Goal: Task Accomplishment & Management: Use online tool/utility

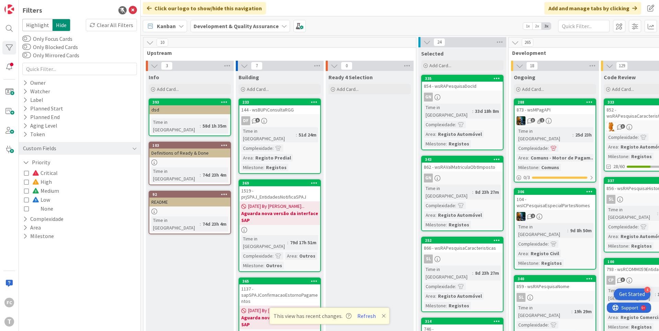
scroll to position [0, 192]
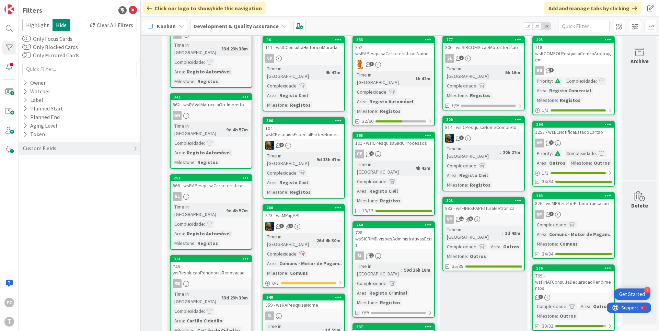
scroll to position [0, 251]
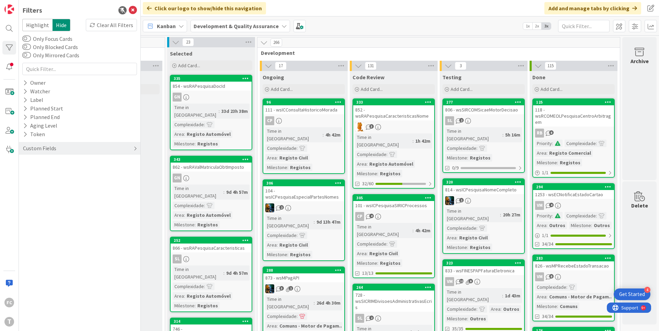
click at [133, 148] on div "Custom Fields" at bounding box center [80, 148] width 122 height 13
click at [25, 179] on icon at bounding box center [25, 180] width 4 height 6
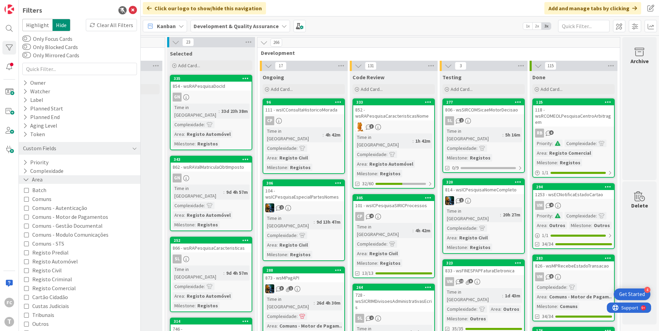
drag, startPoint x: 24, startPoint y: 180, endPoint x: 24, endPoint y: 173, distance: 6.9
click at [24, 179] on icon at bounding box center [26, 180] width 6 height 6
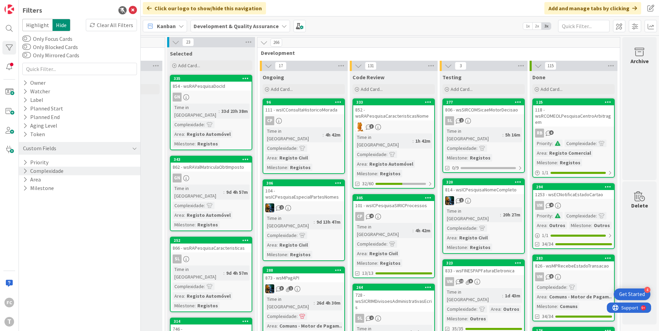
click at [24, 172] on icon at bounding box center [25, 171] width 4 height 6
click at [24, 172] on icon at bounding box center [26, 171] width 6 height 6
click at [25, 164] on icon at bounding box center [25, 163] width 4 height 6
click at [27, 183] on icon at bounding box center [26, 182] width 5 height 5
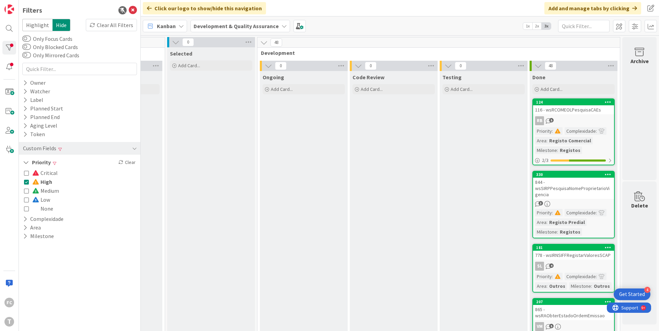
click at [27, 183] on icon at bounding box center [26, 182] width 5 height 5
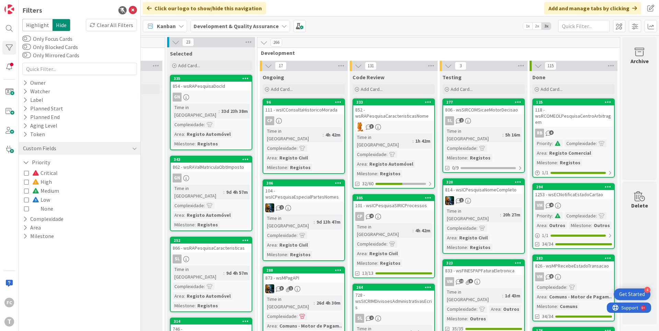
click at [27, 173] on icon at bounding box center [26, 173] width 5 height 5
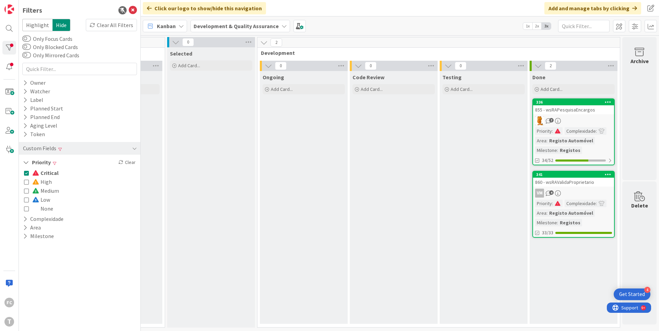
click at [27, 173] on icon at bounding box center [26, 173] width 5 height 5
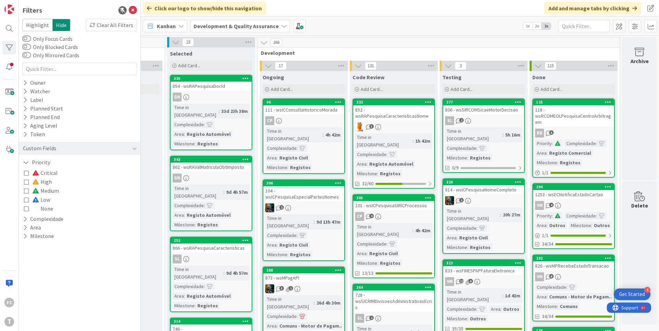
click at [25, 199] on icon at bounding box center [26, 199] width 5 height 5
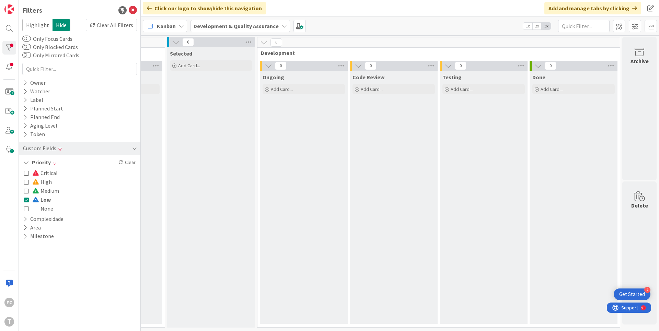
click at [27, 201] on icon at bounding box center [26, 199] width 5 height 5
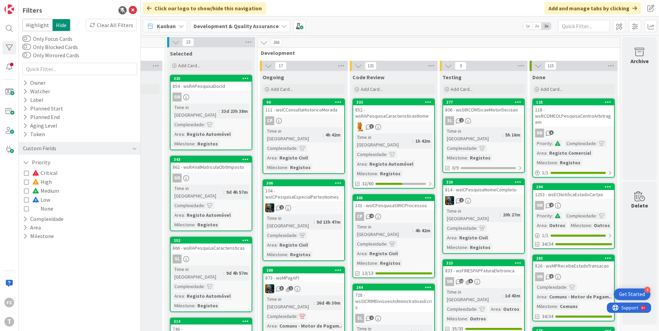
click at [29, 191] on icon at bounding box center [26, 191] width 5 height 5
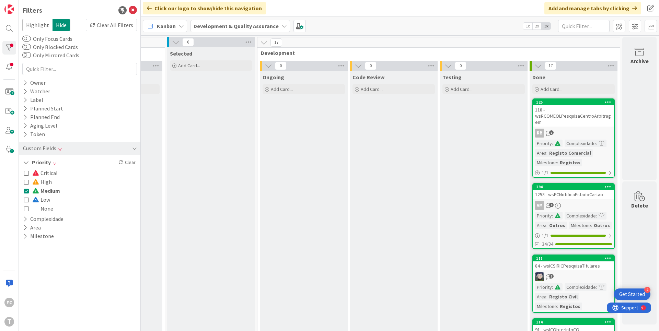
click at [29, 191] on icon at bounding box center [26, 191] width 5 height 5
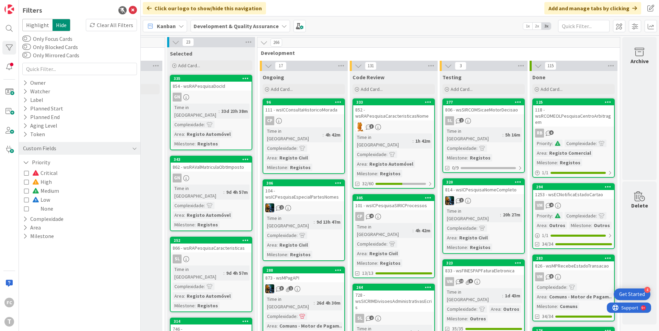
click at [26, 173] on icon at bounding box center [26, 173] width 5 height 5
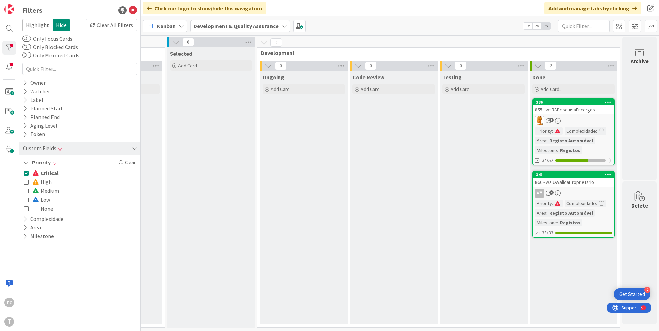
click at [26, 173] on icon at bounding box center [26, 173] width 5 height 5
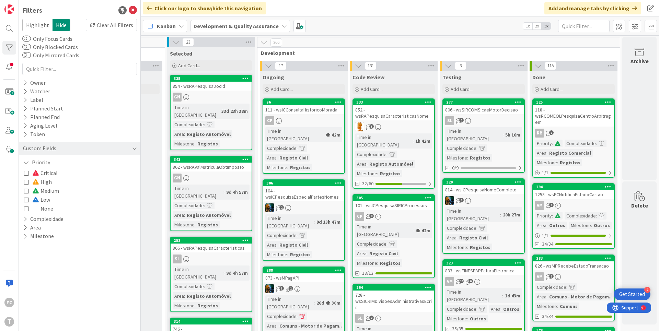
click at [26, 182] on icon at bounding box center [26, 182] width 5 height 5
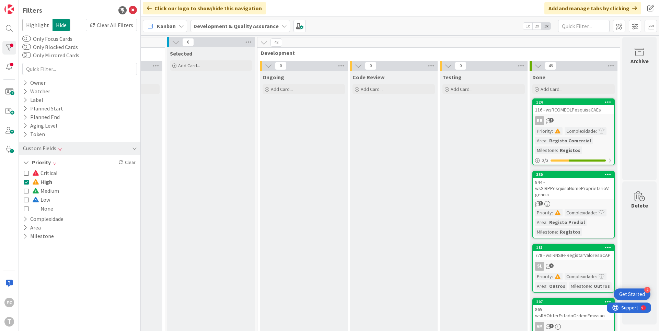
drag, startPoint x: 29, startPoint y: 184, endPoint x: 110, endPoint y: 196, distance: 82.2
click at [29, 184] on button "High" at bounding box center [38, 182] width 28 height 9
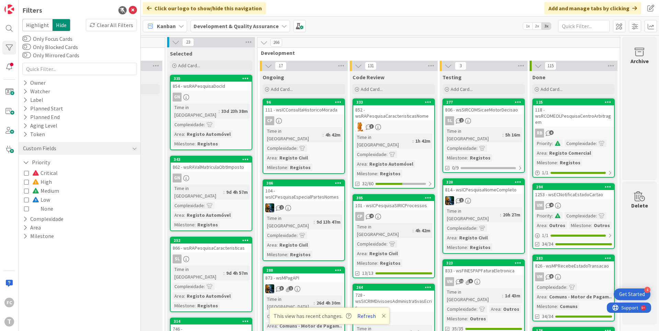
click at [366, 316] on button "Refresh" at bounding box center [366, 316] width 23 height 9
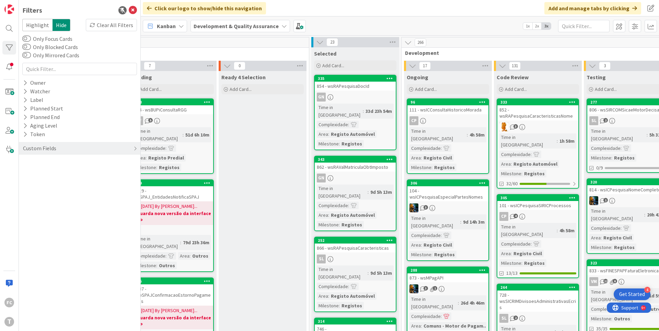
scroll to position [0, 251]
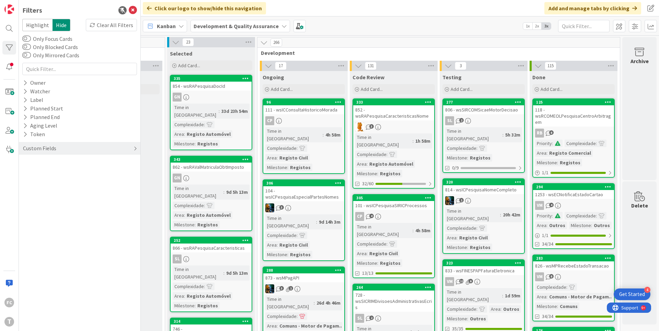
click at [135, 149] on icon at bounding box center [135, 148] width 3 height 5
click at [24, 162] on icon at bounding box center [25, 163] width 4 height 6
click at [26, 192] on icon at bounding box center [26, 191] width 5 height 5
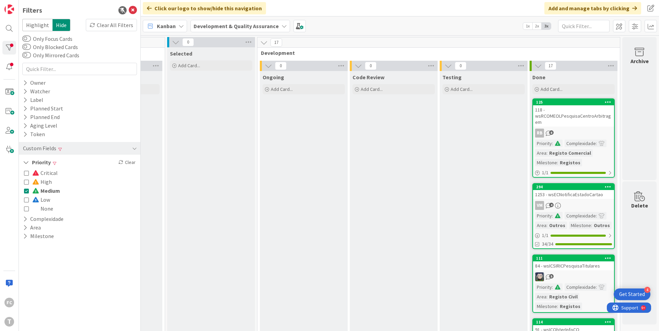
click at [26, 192] on icon at bounding box center [26, 191] width 5 height 5
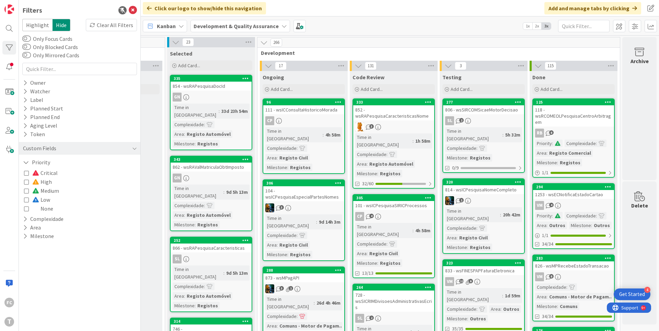
click at [26, 181] on icon at bounding box center [26, 182] width 5 height 5
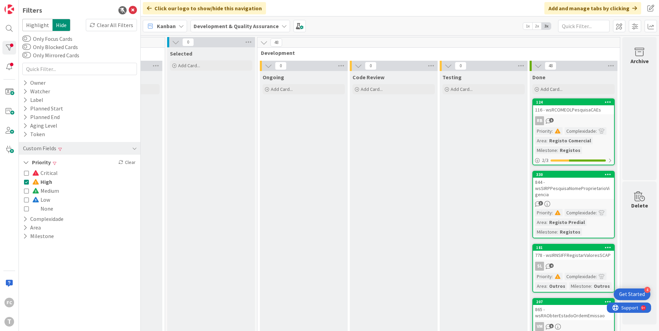
click at [26, 181] on icon at bounding box center [26, 182] width 5 height 5
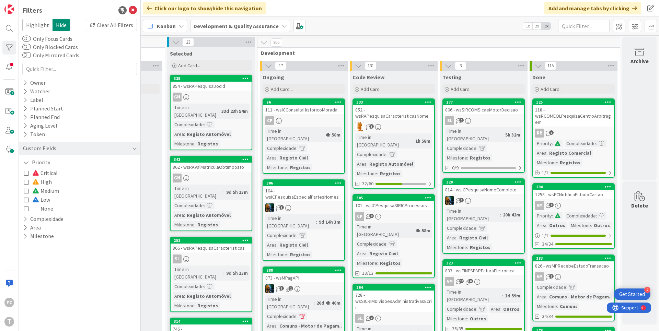
click at [26, 172] on icon at bounding box center [26, 173] width 5 height 5
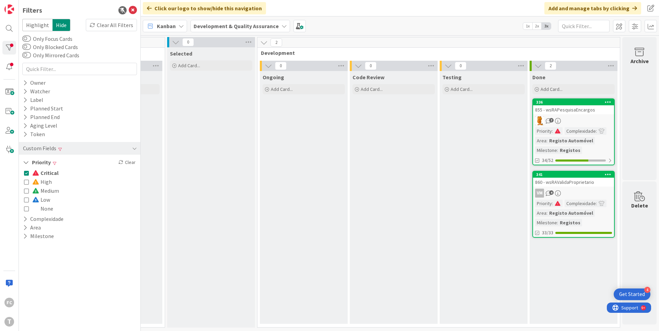
click at [26, 172] on icon at bounding box center [26, 173] width 5 height 5
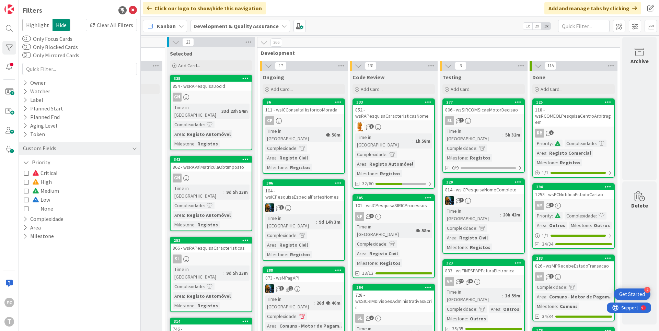
click at [26, 174] on icon at bounding box center [26, 173] width 5 height 5
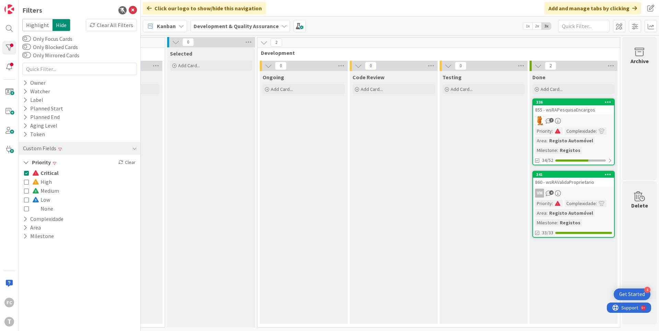
click at [26, 174] on icon at bounding box center [26, 173] width 5 height 5
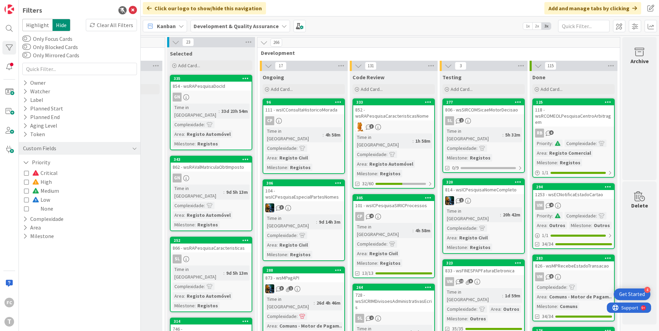
click at [26, 192] on icon at bounding box center [26, 191] width 5 height 5
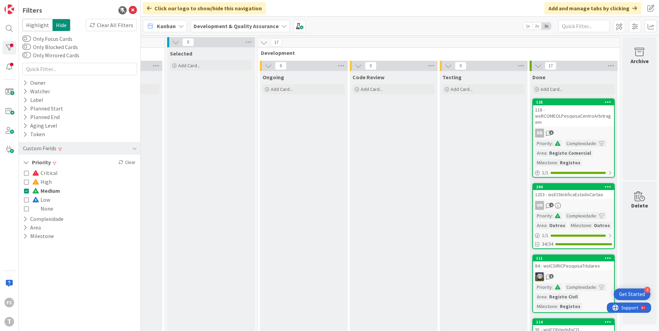
click at [26, 192] on icon at bounding box center [26, 191] width 5 height 5
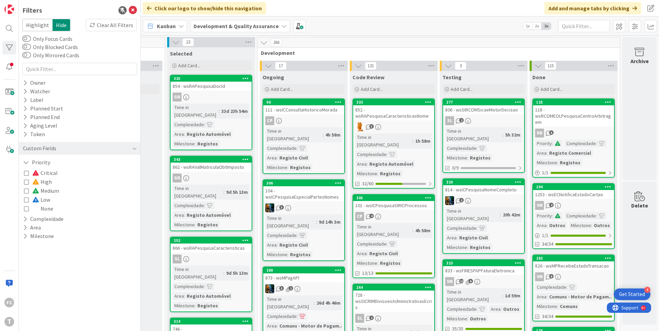
click at [26, 192] on icon at bounding box center [26, 191] width 5 height 5
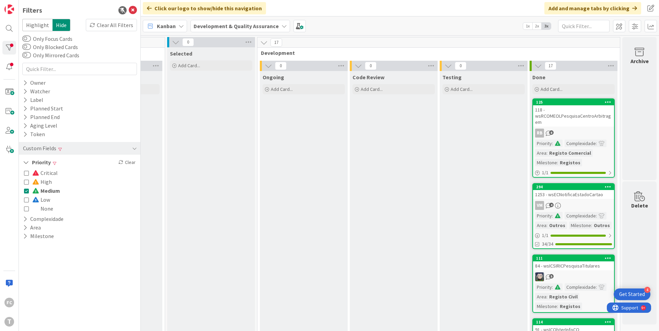
click at [26, 192] on icon at bounding box center [26, 191] width 5 height 5
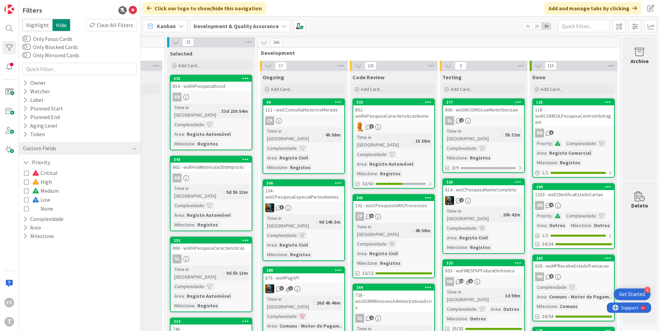
click at [25, 172] on icon at bounding box center [26, 173] width 5 height 5
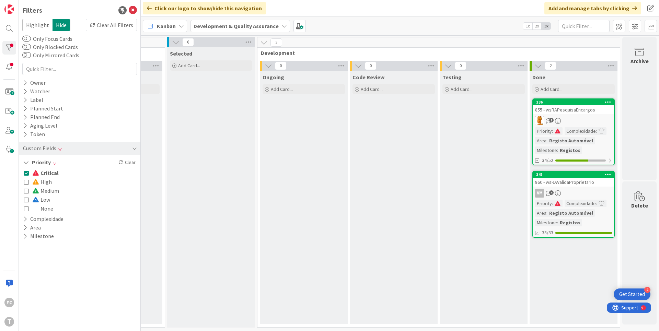
click at [25, 172] on icon at bounding box center [26, 173] width 5 height 5
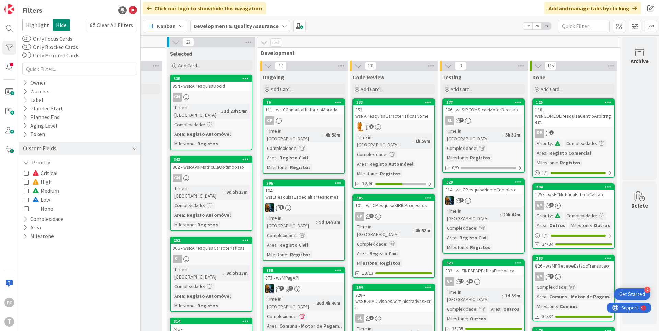
click at [25, 190] on icon at bounding box center [26, 191] width 5 height 5
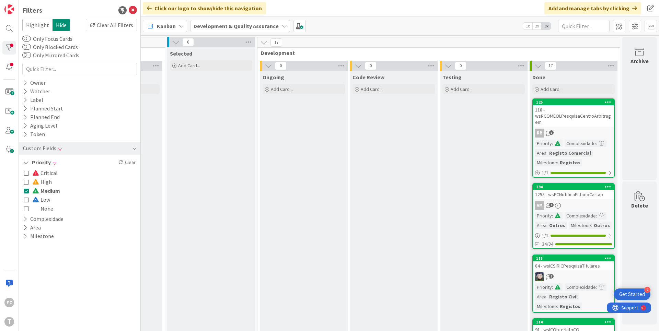
click at [25, 190] on icon at bounding box center [26, 191] width 5 height 5
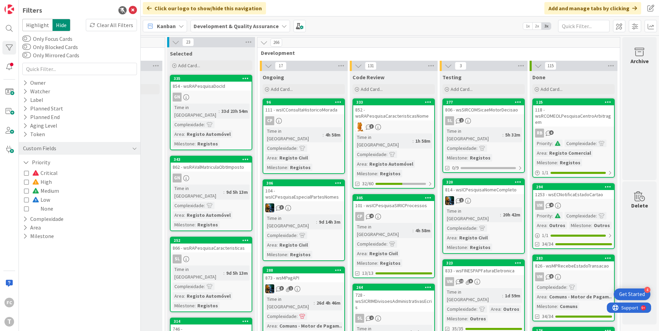
click at [25, 183] on icon at bounding box center [26, 182] width 5 height 5
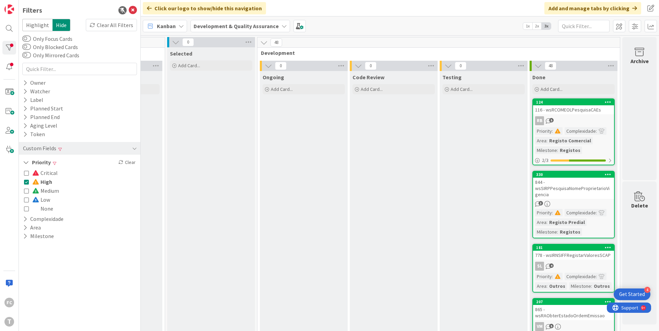
click at [25, 183] on icon at bounding box center [26, 182] width 5 height 5
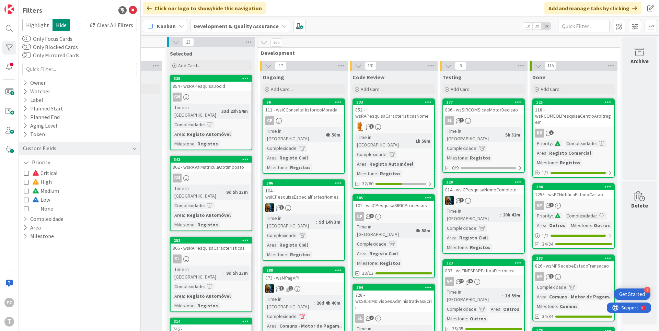
click at [27, 209] on icon at bounding box center [26, 208] width 5 height 5
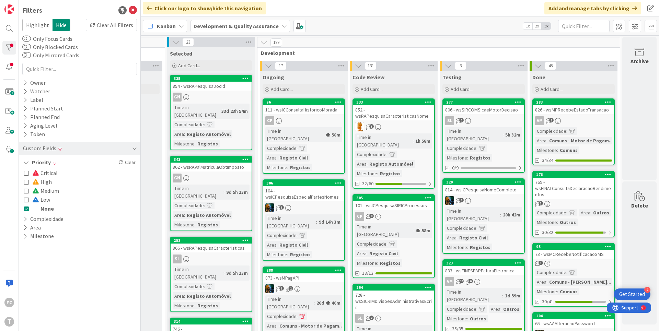
click at [27, 209] on icon at bounding box center [26, 208] width 5 height 5
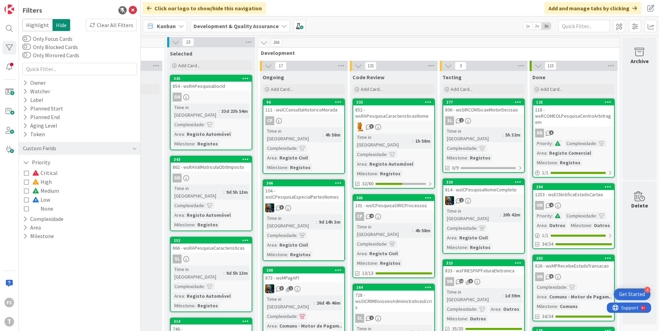
click at [27, 209] on icon at bounding box center [26, 208] width 5 height 5
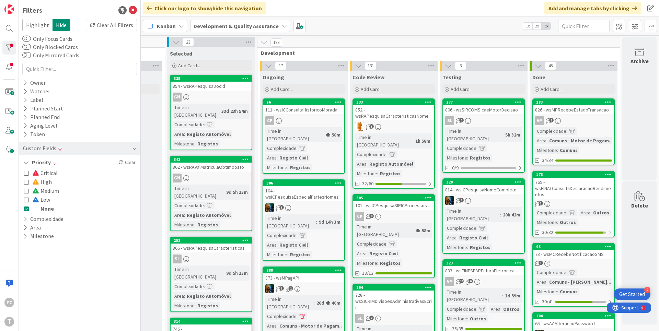
click at [27, 209] on icon at bounding box center [26, 208] width 5 height 5
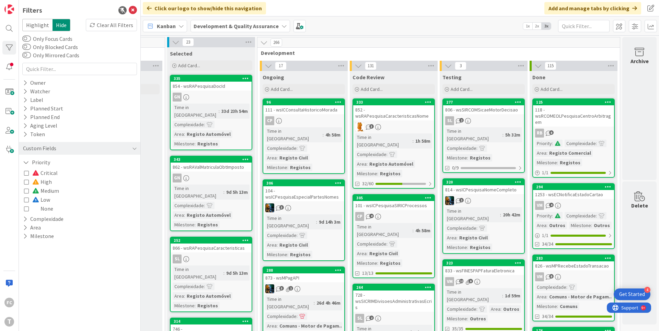
click at [26, 180] on icon at bounding box center [26, 182] width 5 height 5
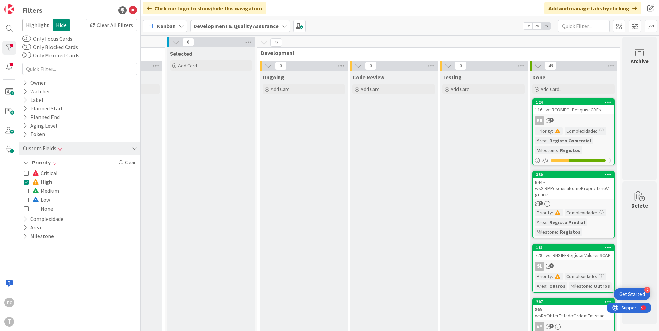
click at [26, 180] on icon at bounding box center [26, 182] width 5 height 5
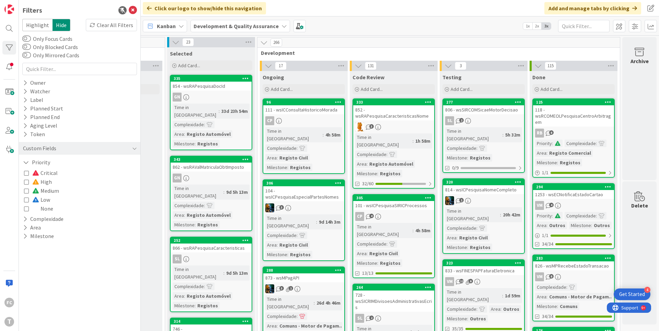
click at [460, 198] on span "1" at bounding box center [461, 200] width 4 height 4
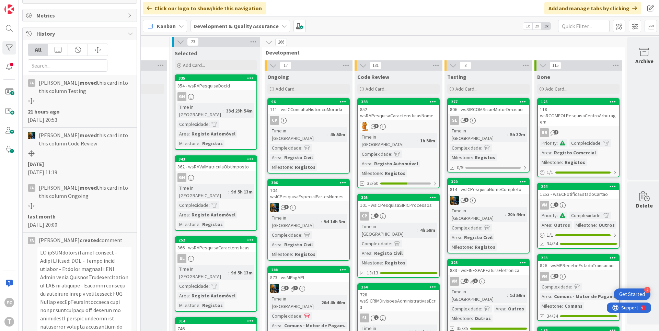
scroll to position [144, 0]
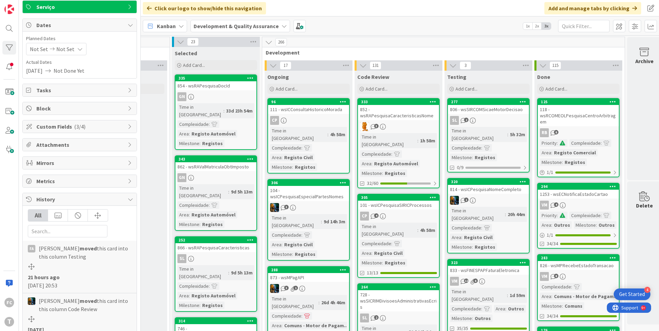
click at [58, 198] on span "History" at bounding box center [80, 199] width 88 height 8
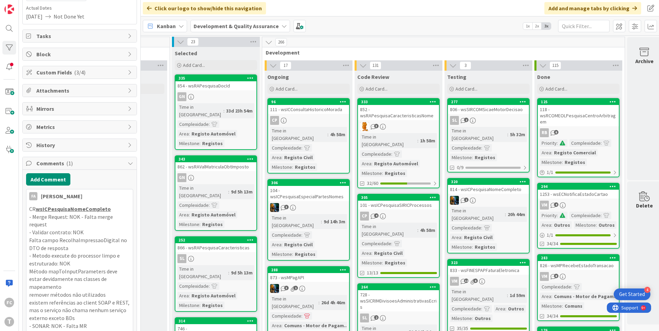
scroll to position [205, 0]
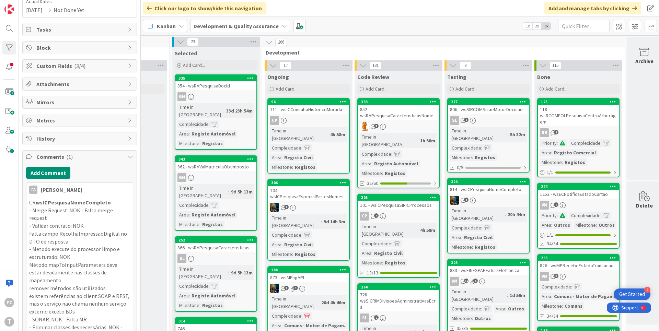
click at [93, 156] on span "Comments ( 1 )" at bounding box center [80, 157] width 88 height 8
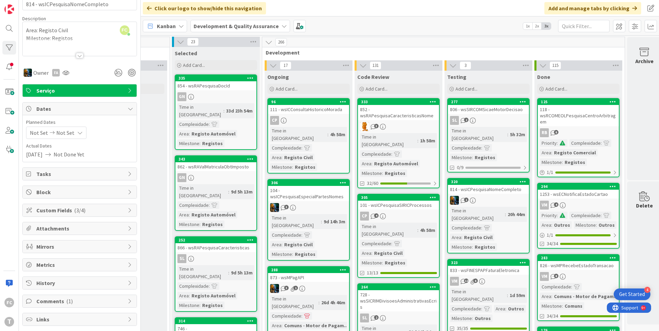
scroll to position [60, 0]
click at [69, 303] on span "( 1 )" at bounding box center [69, 301] width 7 height 7
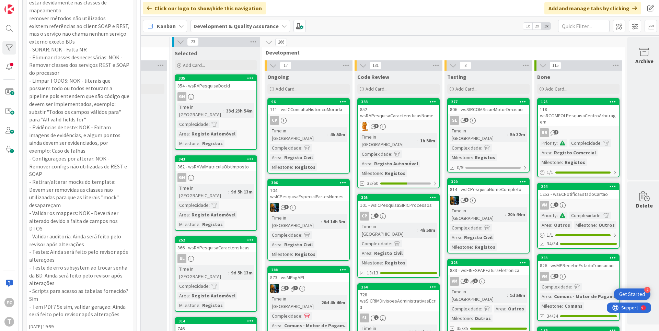
scroll to position [0, 0]
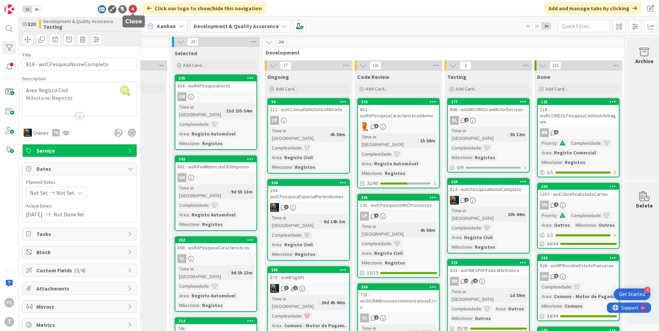
click at [133, 8] on icon at bounding box center [133, 9] width 8 height 8
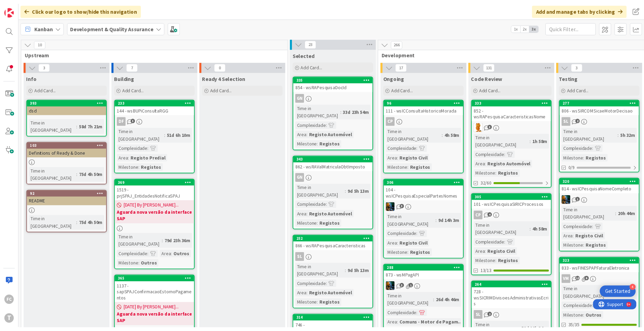
scroll to position [0, 0]
